Goal: Task Accomplishment & Management: Use online tool/utility

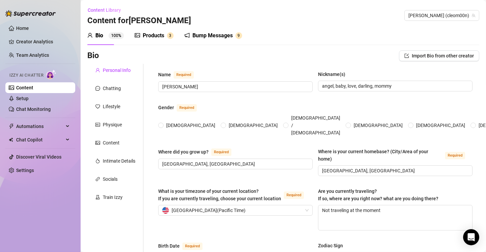
radio input "true"
type input "[DATE]"
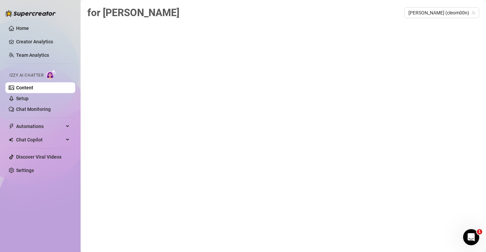
click at [33, 85] on link "Content" at bounding box center [24, 87] width 17 height 5
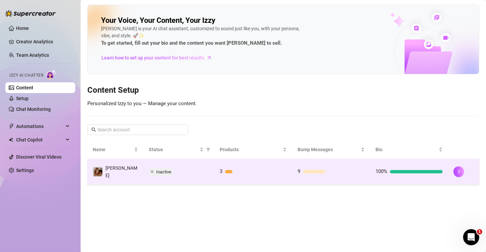
click at [365, 167] on td "9" at bounding box center [331, 172] width 78 height 26
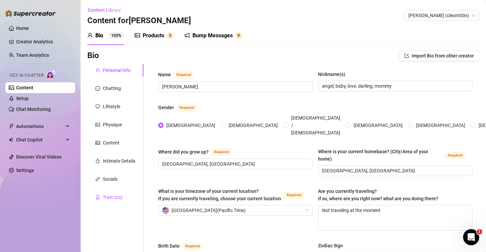
click at [121, 197] on div "Train Izzy" at bounding box center [113, 196] width 20 height 7
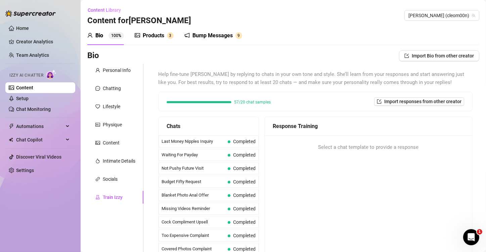
scroll to position [98, 0]
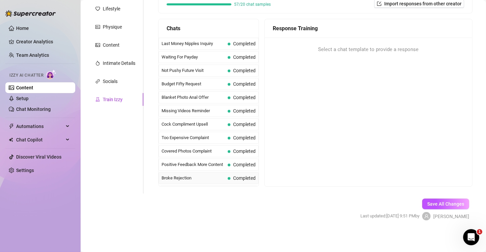
click at [189, 175] on span "Broke Rejection" at bounding box center [193, 178] width 63 height 7
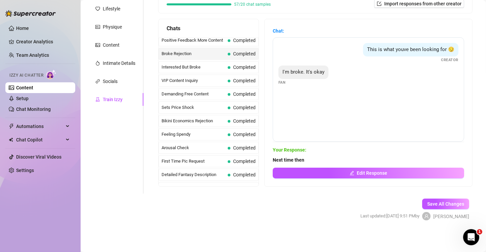
scroll to position [125, 0]
click at [176, 107] on span "Sets Price Shock" at bounding box center [193, 107] width 63 height 7
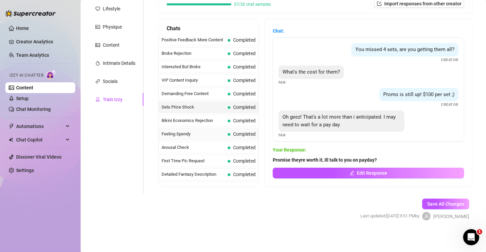
click at [174, 128] on div "Feeling Spendy Completed" at bounding box center [209, 134] width 100 height 12
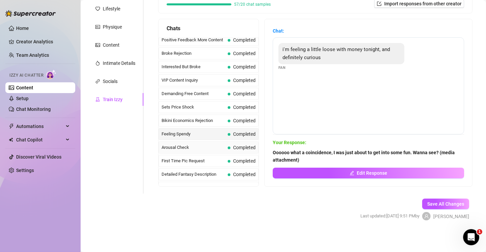
click at [172, 141] on div "Arousal Check Completed" at bounding box center [209, 147] width 100 height 12
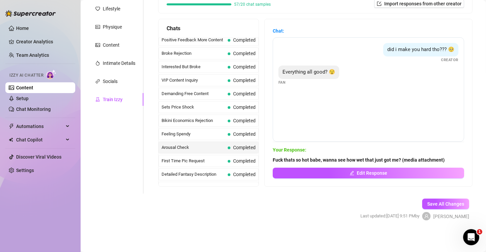
click at [172, 159] on span "First Time Pic Request" at bounding box center [193, 161] width 63 height 7
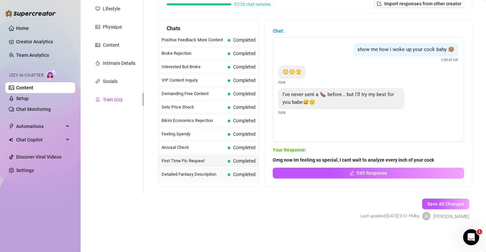
click at [167, 168] on div "Detailed Fantasy Description Completed" at bounding box center [209, 174] width 100 height 12
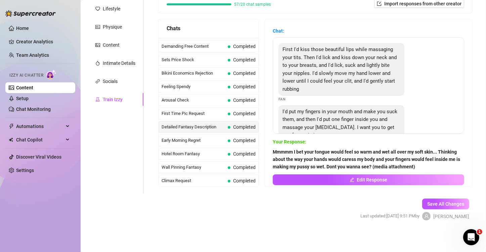
scroll to position [173, 0]
click at [207, 139] on span "Early Morning Regret" at bounding box center [193, 139] width 63 height 7
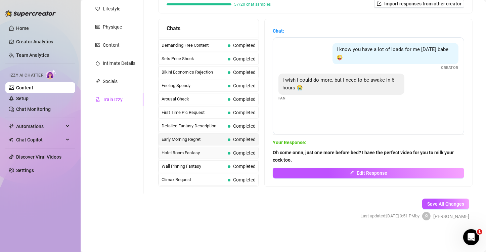
click at [193, 147] on div "Hotel Room Fantasy Completed" at bounding box center [209, 153] width 100 height 12
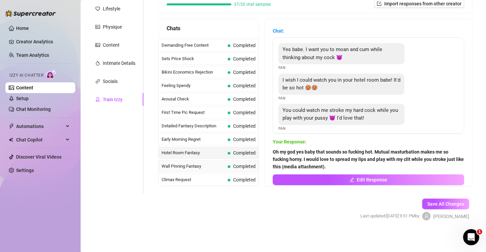
click at [186, 160] on div "Wall Pinning Fantasy Completed" at bounding box center [209, 166] width 100 height 12
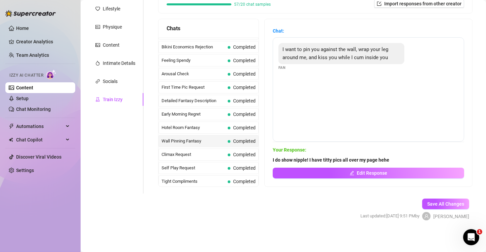
scroll to position [199, 0]
click at [171, 151] on span "Climax Request" at bounding box center [193, 154] width 63 height 7
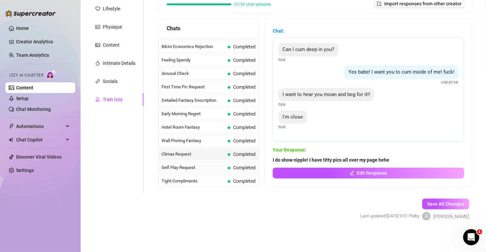
click at [175, 164] on span "Self Play Request" at bounding box center [193, 167] width 63 height 7
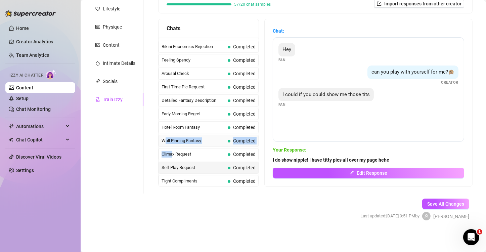
drag, startPoint x: 173, startPoint y: 148, endPoint x: 166, endPoint y: 135, distance: 15.2
click at [166, 135] on div "Last Money Nipples Inquiry Completed Waiting For Payday Completed Not Pushy Fut…" at bounding box center [209, 221] width 100 height 765
click at [166, 137] on span "Wall Pinning Fantasy" at bounding box center [193, 140] width 63 height 7
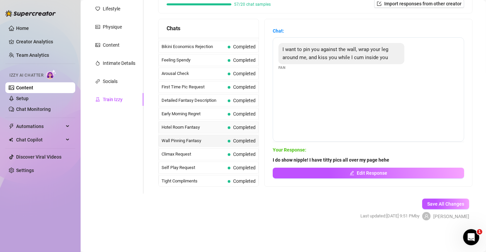
click at [168, 126] on span "Hotel Room Fantasy" at bounding box center [193, 127] width 63 height 7
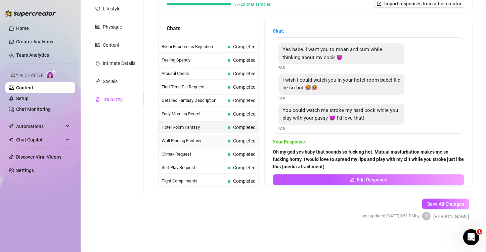
click at [165, 137] on span "Wall Pinning Fantasy" at bounding box center [193, 140] width 63 height 7
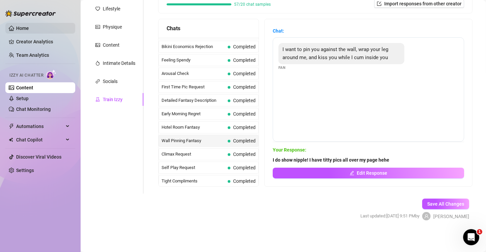
click at [16, 30] on link "Home" at bounding box center [22, 28] width 13 height 5
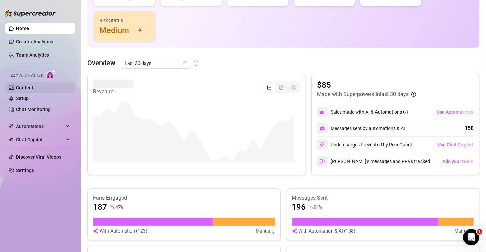
click at [16, 87] on link "Content" at bounding box center [24, 87] width 17 height 5
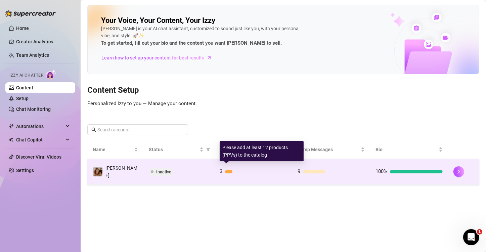
click at [248, 170] on div at bounding box center [256, 171] width 62 height 3
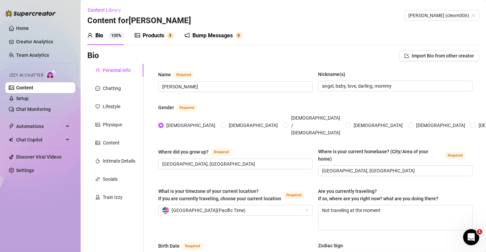
click at [185, 37] on icon "notification" at bounding box center [186, 35] width 5 height 5
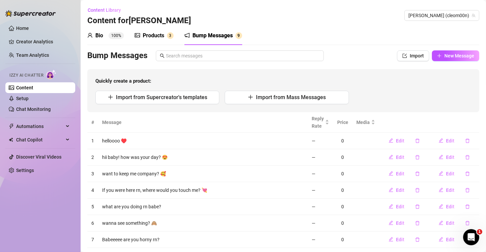
click at [150, 36] on div "Products" at bounding box center [153, 36] width 21 height 8
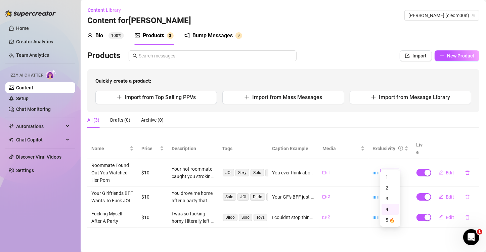
click at [392, 169] on span "4" at bounding box center [390, 172] width 15 height 7
click at [388, 218] on div "5 🔥" at bounding box center [390, 219] width 9 height 7
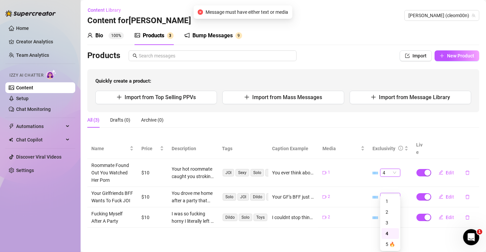
click at [385, 193] on span "4" at bounding box center [390, 196] width 15 height 7
click at [395, 242] on div "5 🔥" at bounding box center [390, 244] width 9 height 7
click at [387, 169] on span "4" at bounding box center [390, 172] width 15 height 7
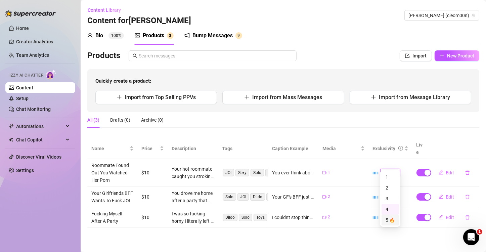
click at [385, 222] on div "5 🔥" at bounding box center [390, 220] width 17 height 11
click at [25, 85] on link "Content" at bounding box center [24, 87] width 17 height 5
